Goal: Task Accomplishment & Management: Complete application form

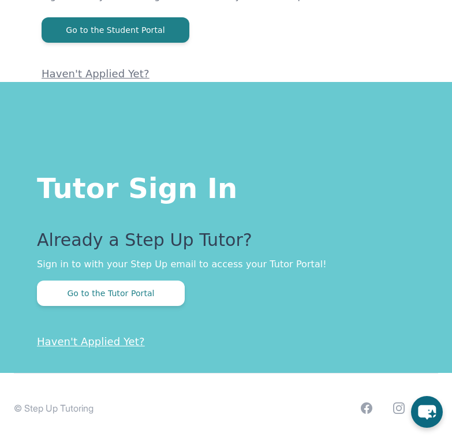
scroll to position [164, 0]
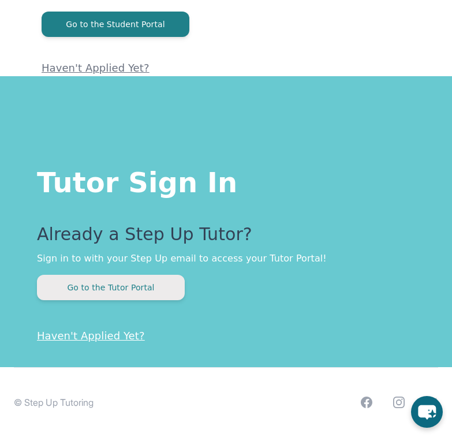
click at [112, 288] on button "Go to the Tutor Portal" at bounding box center [111, 287] width 148 height 25
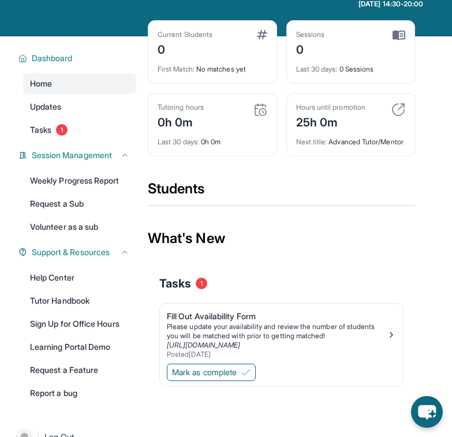
scroll to position [66, 0]
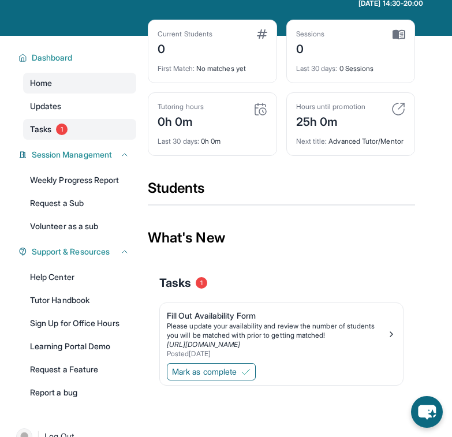
click at [40, 135] on span "Tasks" at bounding box center [40, 130] width 21 height 12
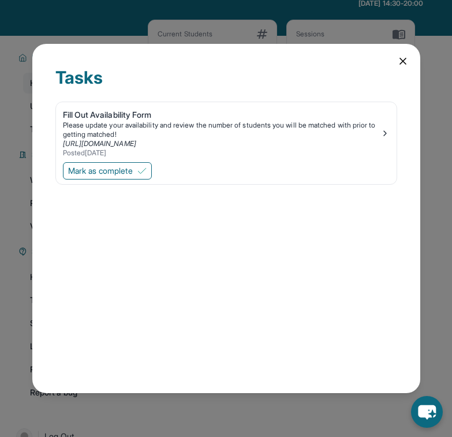
click at [399, 66] on icon at bounding box center [403, 61] width 12 height 12
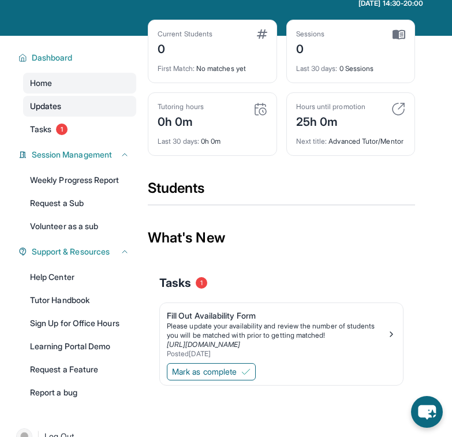
click at [61, 112] on span "Updates" at bounding box center [46, 107] width 32 height 12
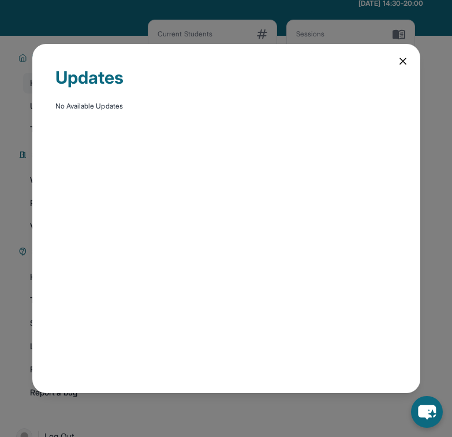
click at [409, 58] on div "Updates No Available Updates" at bounding box center [226, 219] width 388 height 350
click at [401, 58] on icon at bounding box center [403, 61] width 12 height 12
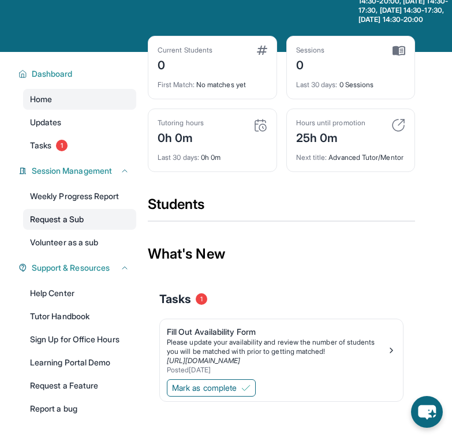
scroll to position [49, 0]
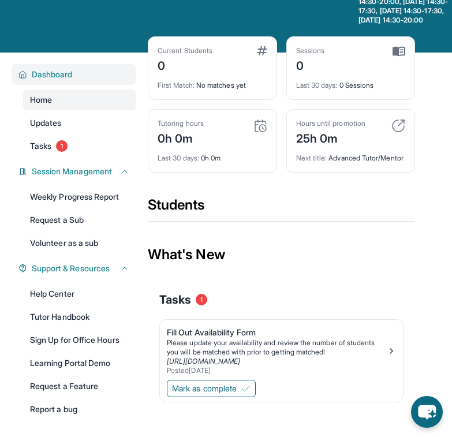
click at [58, 80] on span "Dashboard" at bounding box center [52, 75] width 41 height 12
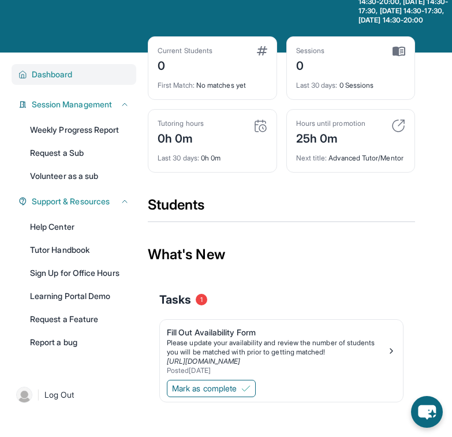
click at [58, 80] on span "Dashboard" at bounding box center [52, 75] width 41 height 12
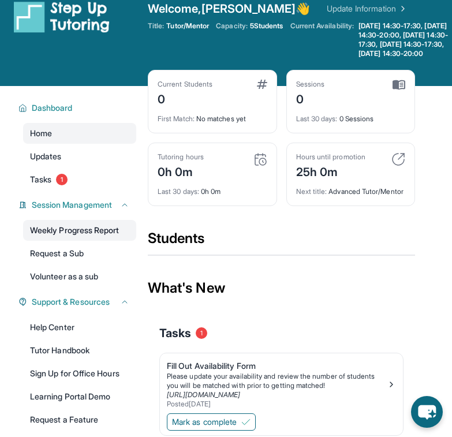
scroll to position [16, 0]
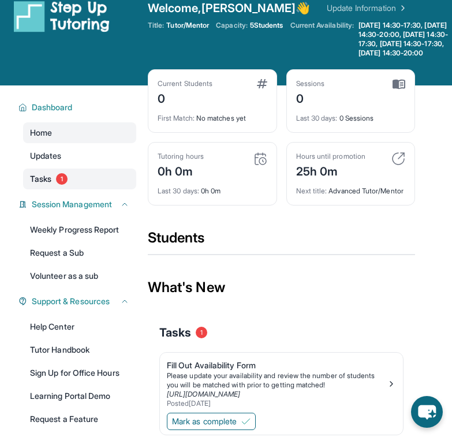
click at [58, 189] on link "Tasks 1" at bounding box center [79, 179] width 113 height 21
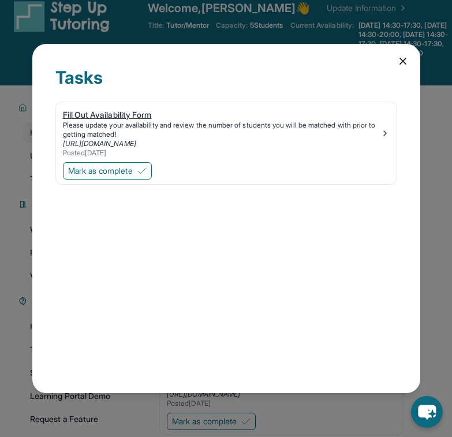
click at [108, 109] on div "Fill Out Availability Form" at bounding box center [222, 115] width 318 height 12
click at [92, 169] on span "Mark as complete" at bounding box center [100, 171] width 65 height 12
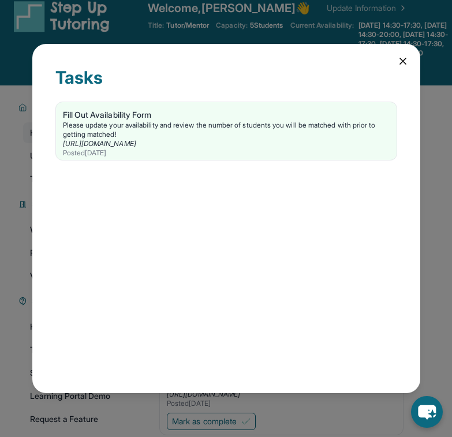
click at [402, 63] on icon at bounding box center [403, 61] width 12 height 12
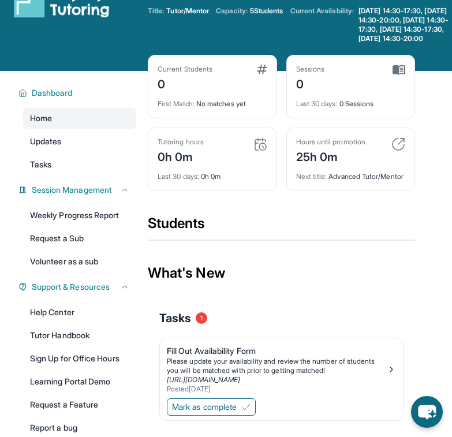
scroll to position [120, 0]
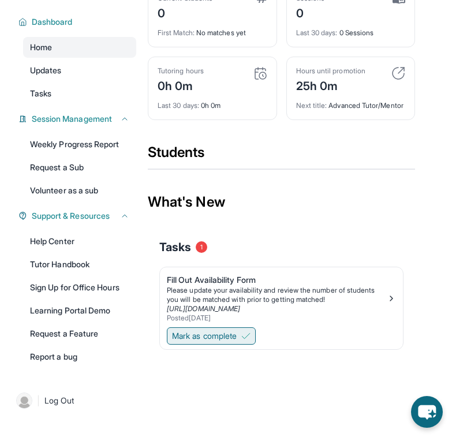
click at [208, 342] on span "Mark as complete" at bounding box center [204, 336] width 65 height 12
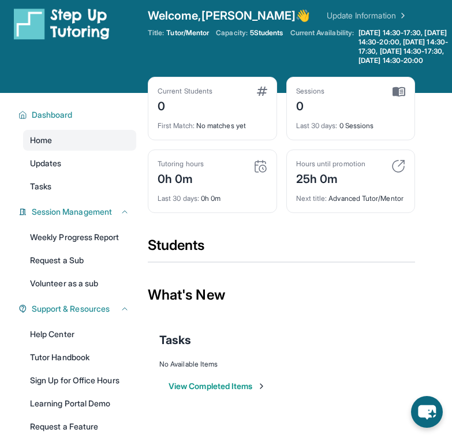
scroll to position [0, 0]
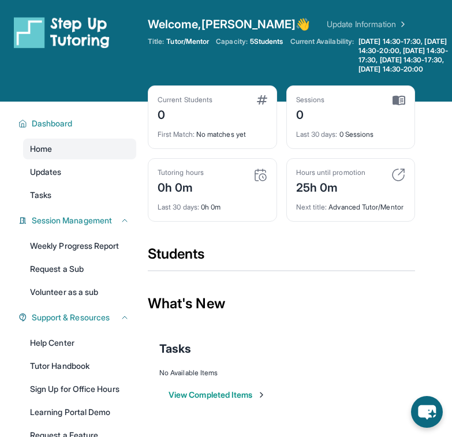
click at [355, 177] on div "Hours until promotion" at bounding box center [330, 172] width 69 height 9
